Goal: Navigation & Orientation: Find specific page/section

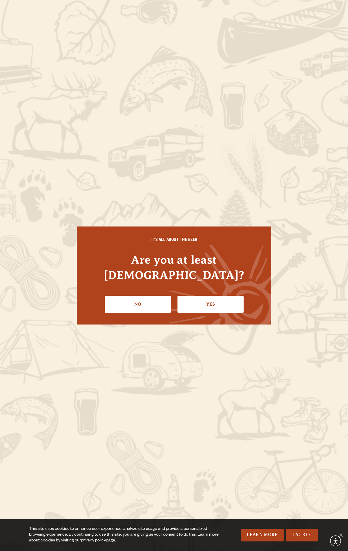
scroll to position [1676, 0]
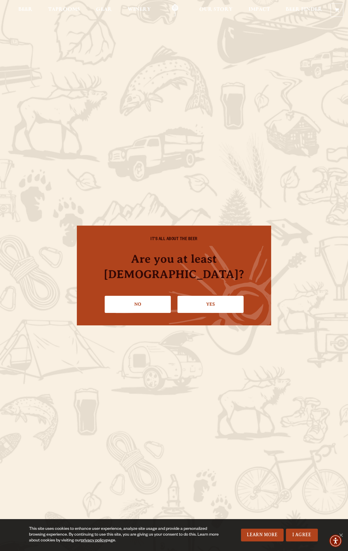
scroll to position [1176, 0]
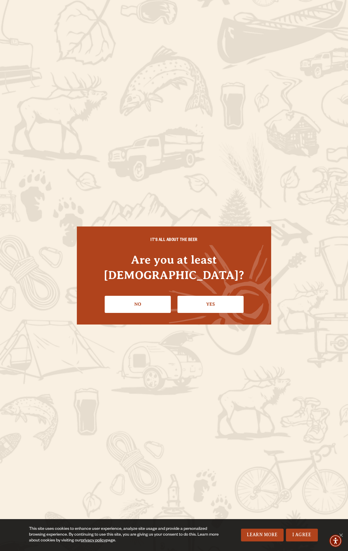
scroll to position [360, 0]
